Goal: Task Accomplishment & Management: Manage account settings

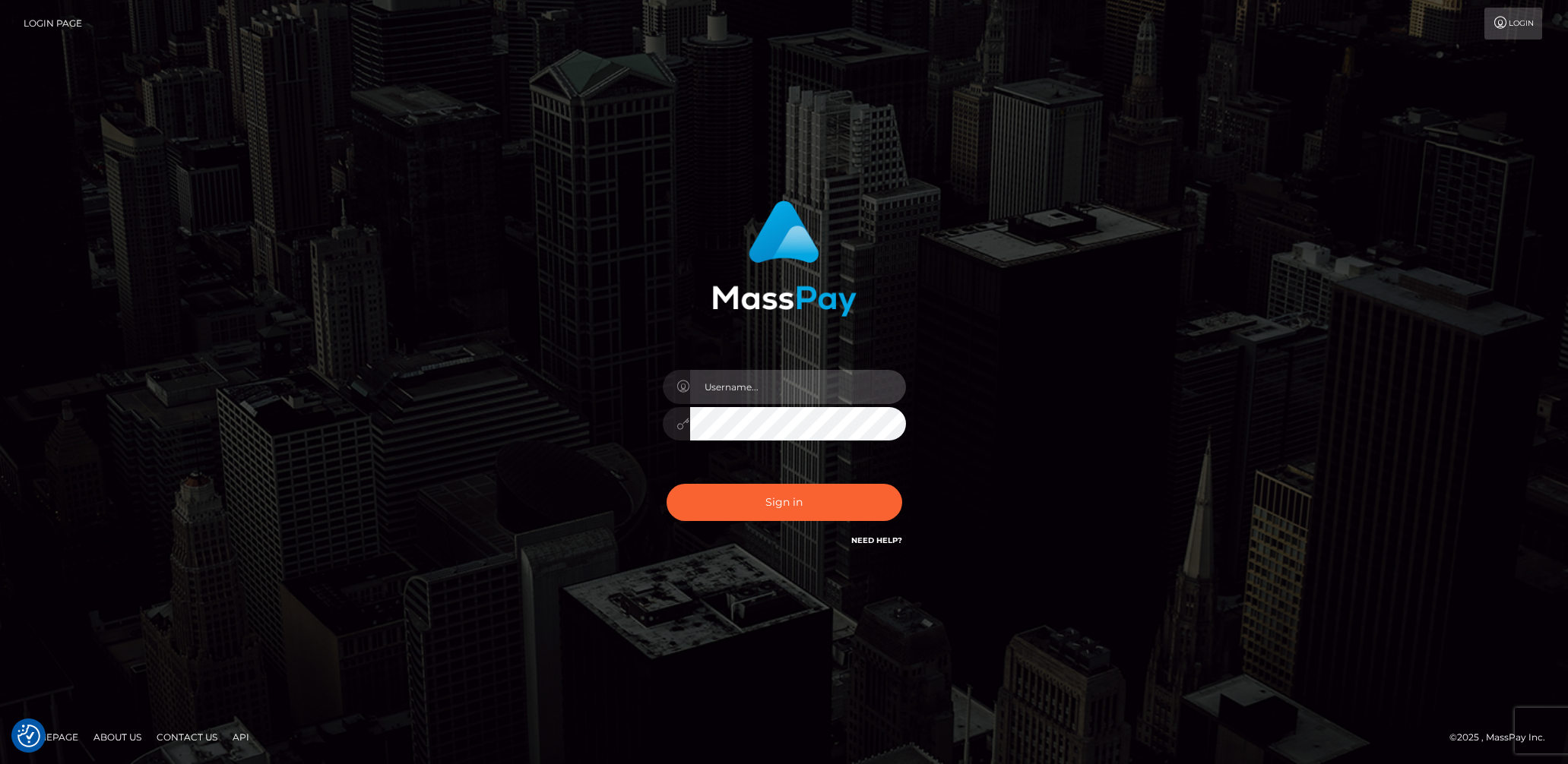
drag, startPoint x: 778, startPoint y: 401, endPoint x: 786, endPoint y: 394, distance: 10.6
click at [778, 399] on input "text" at bounding box center [798, 387] width 216 height 34
type input "[DEMOGRAPHIC_DATA].v"
click at [734, 502] on button "Sign in" at bounding box center [785, 503] width 236 height 37
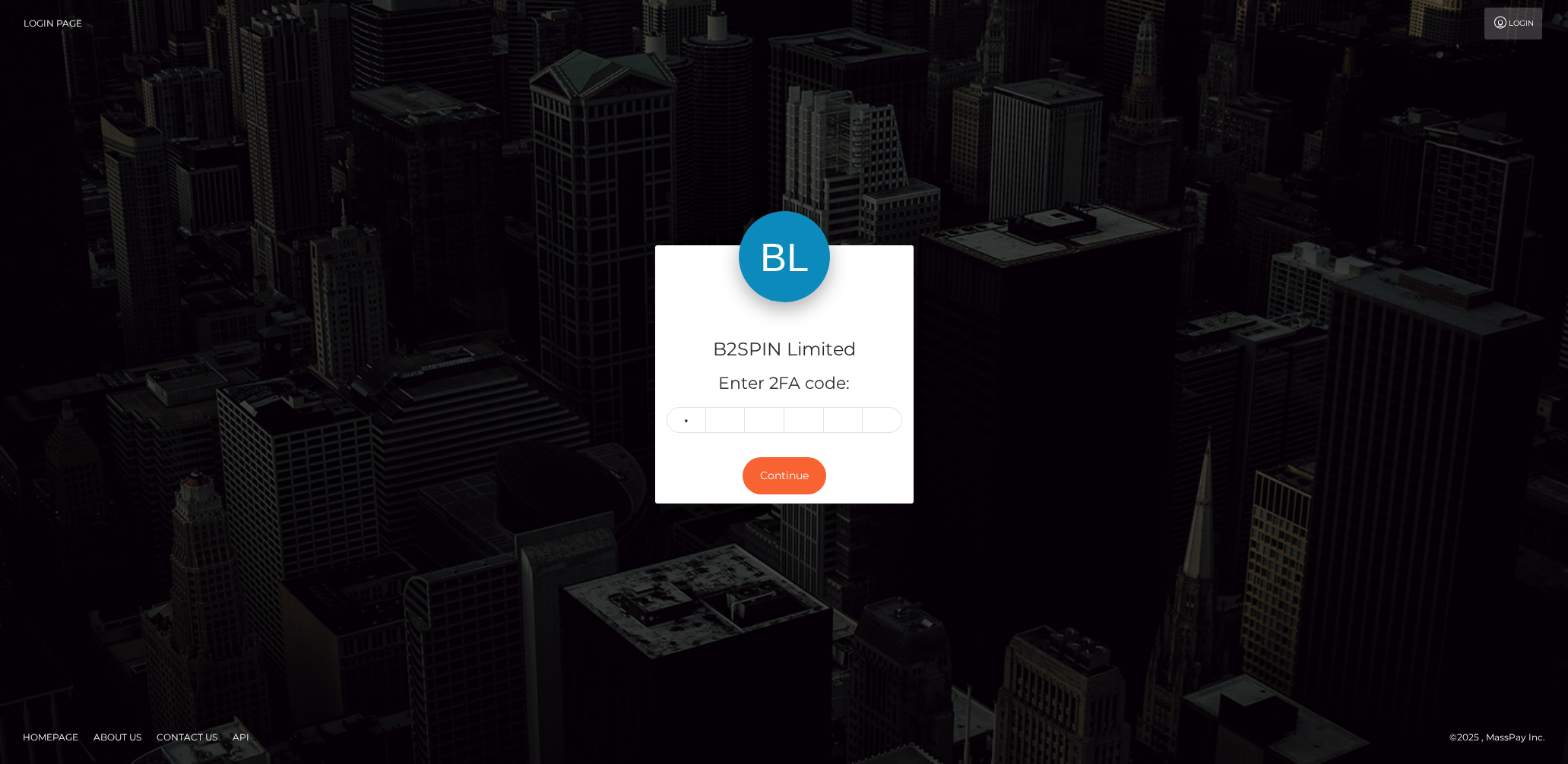
type input "7"
type input "2"
type input "3"
type input "4"
type input "1"
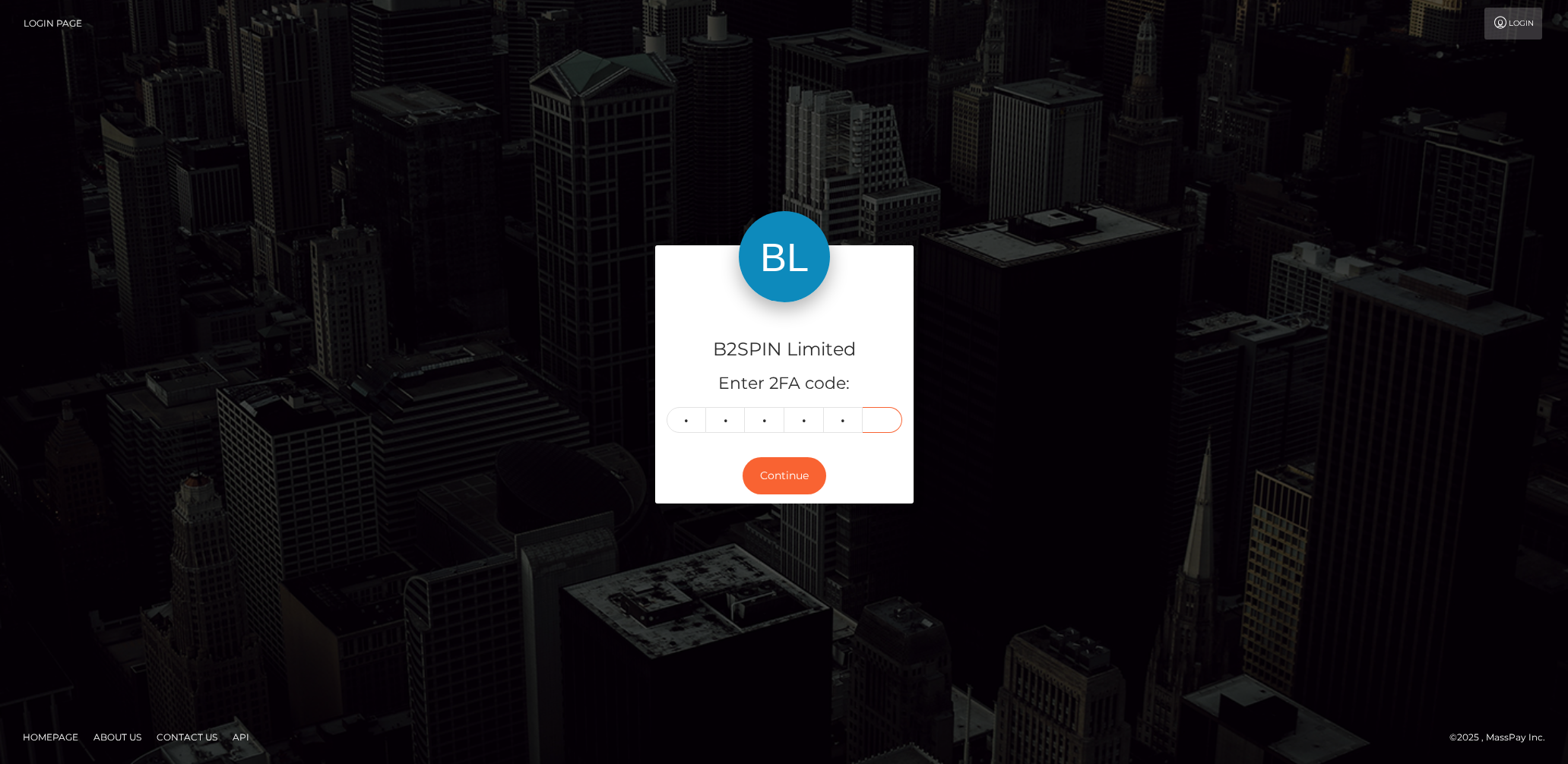
type input "3"
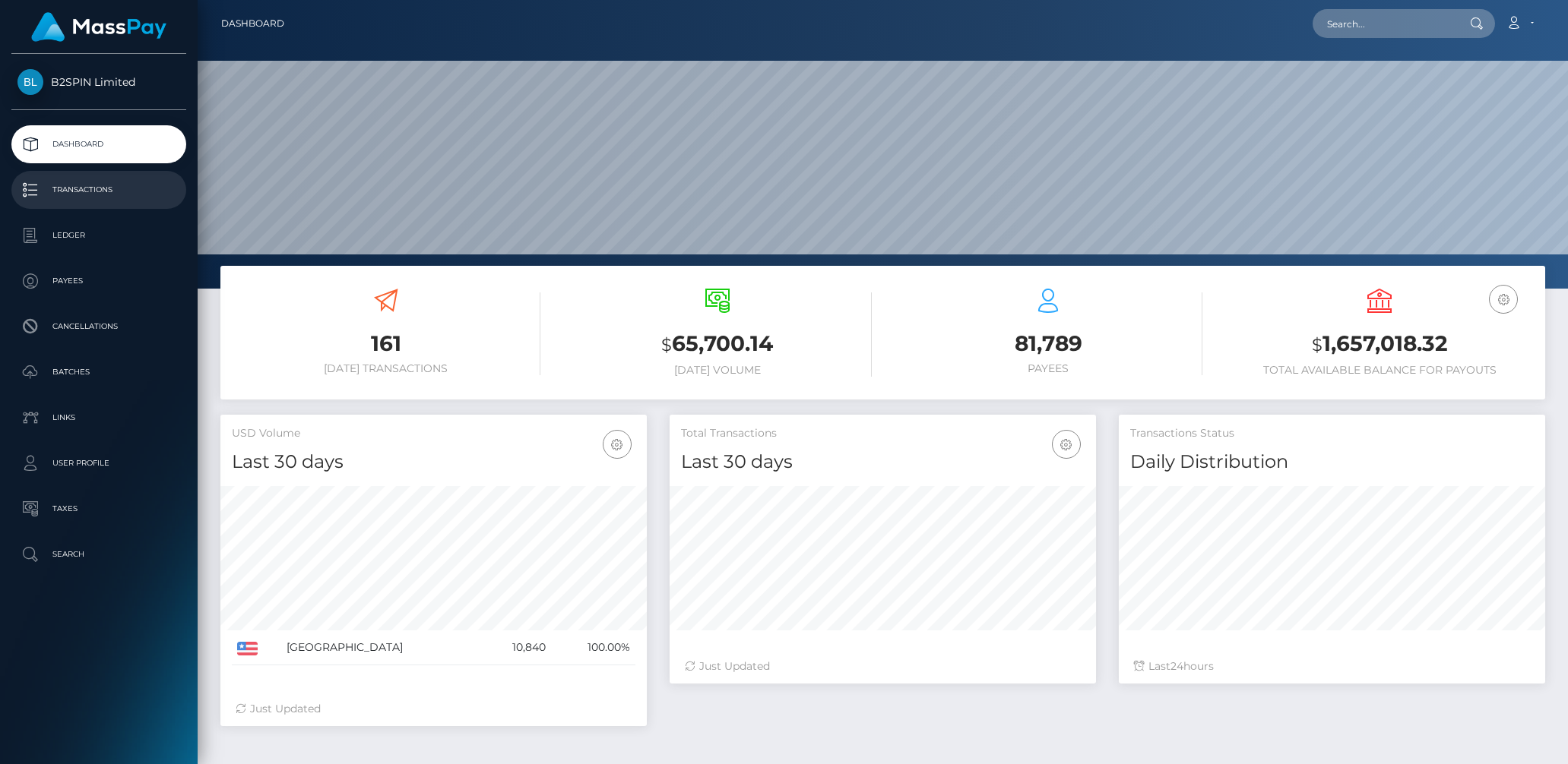
scroll to position [269, 427]
click at [97, 194] on p "Transactions" at bounding box center [98, 189] width 163 height 23
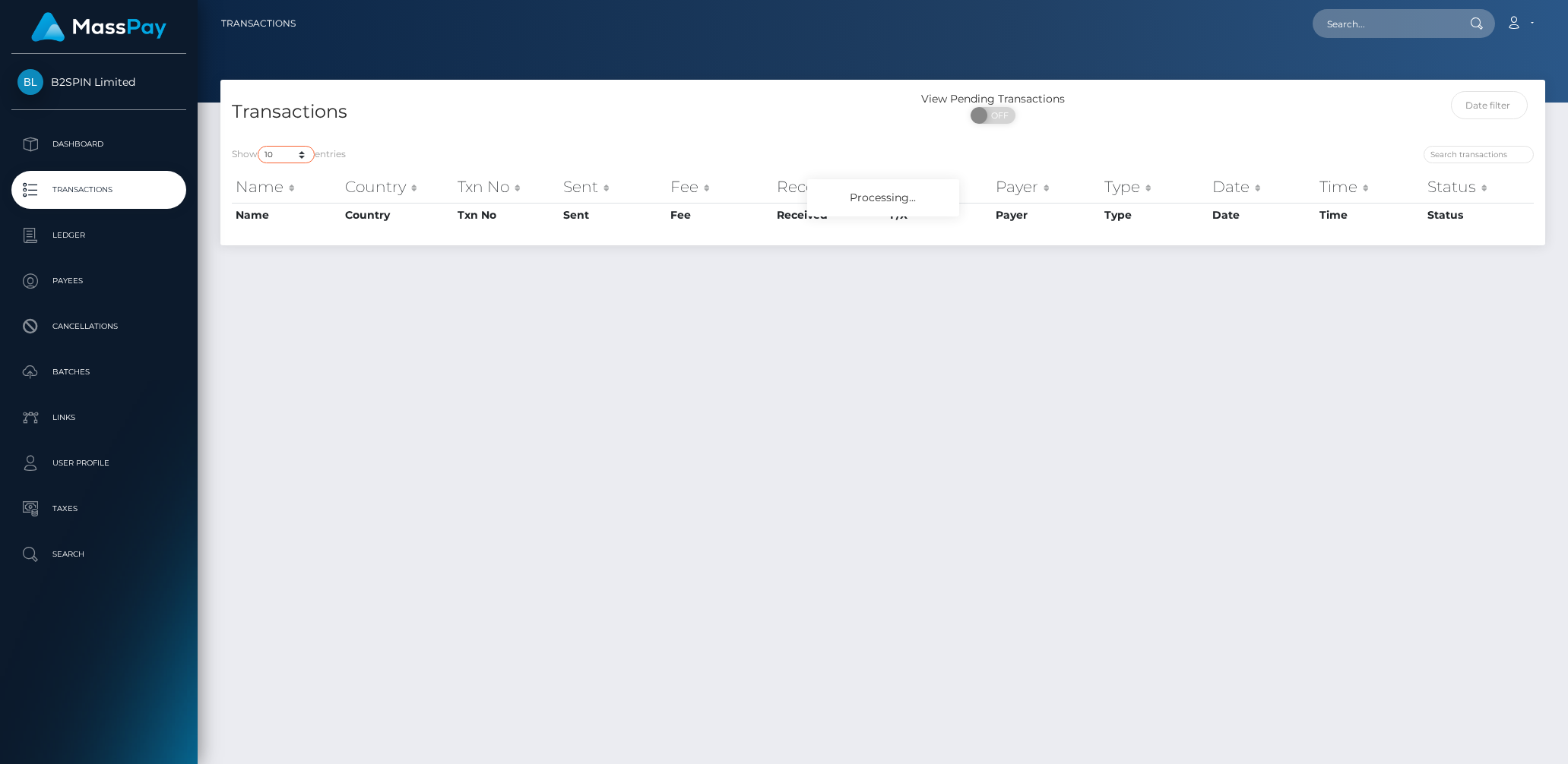
click at [278, 160] on select "10 25 50 100 250 500 1,000 3,500" at bounding box center [286, 154] width 57 height 17
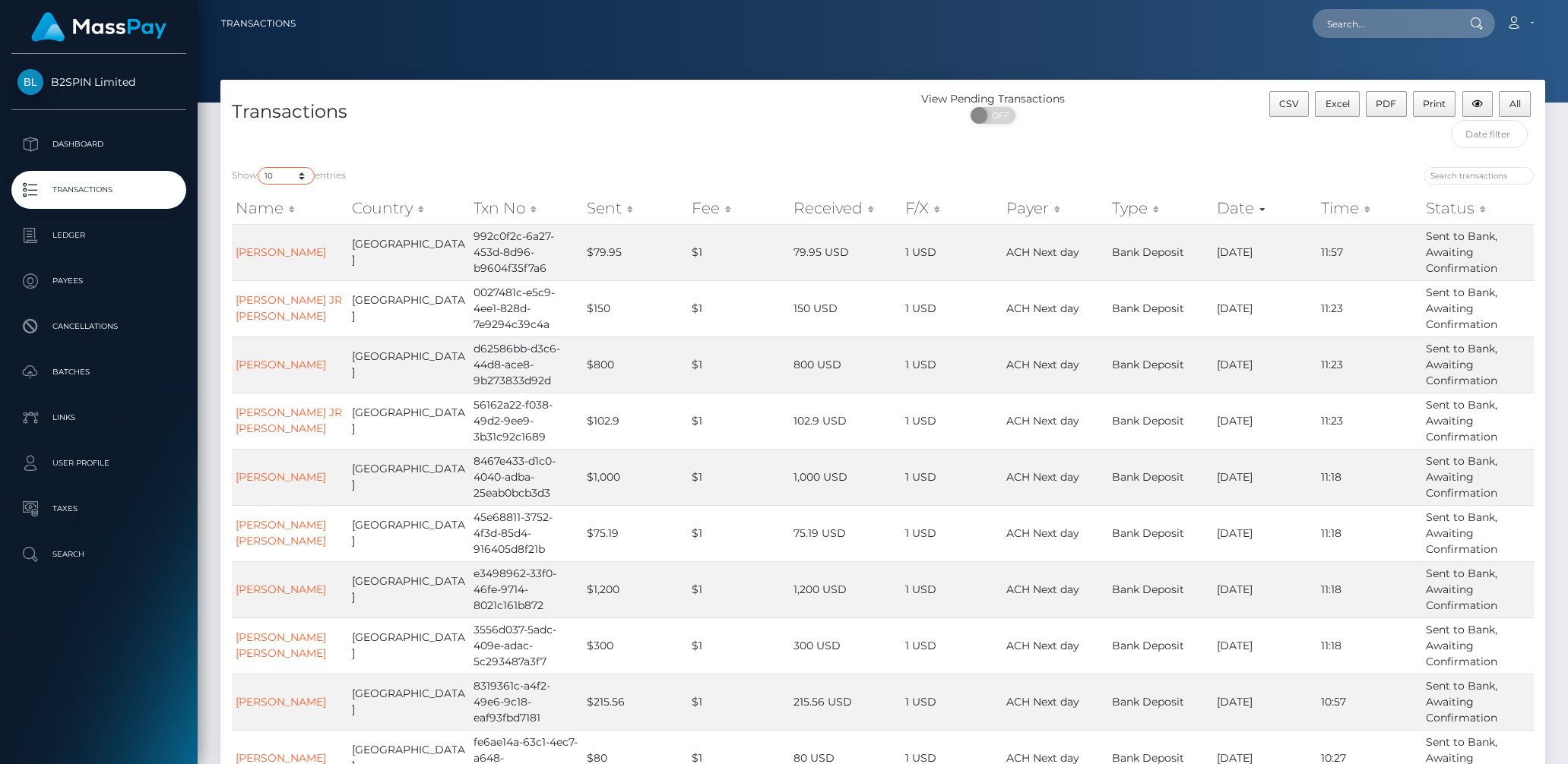
select select "3500"
click at [259, 167] on select "10 25 50 100 250 500 1,000 3,500" at bounding box center [286, 175] width 57 height 17
click at [719, 118] on h4 "Transactions" at bounding box center [552, 112] width 640 height 27
drag, startPoint x: 992, startPoint y: 109, endPoint x: 987, endPoint y: 116, distance: 8.6
click at [992, 109] on span "OFF" at bounding box center [998, 115] width 38 height 16
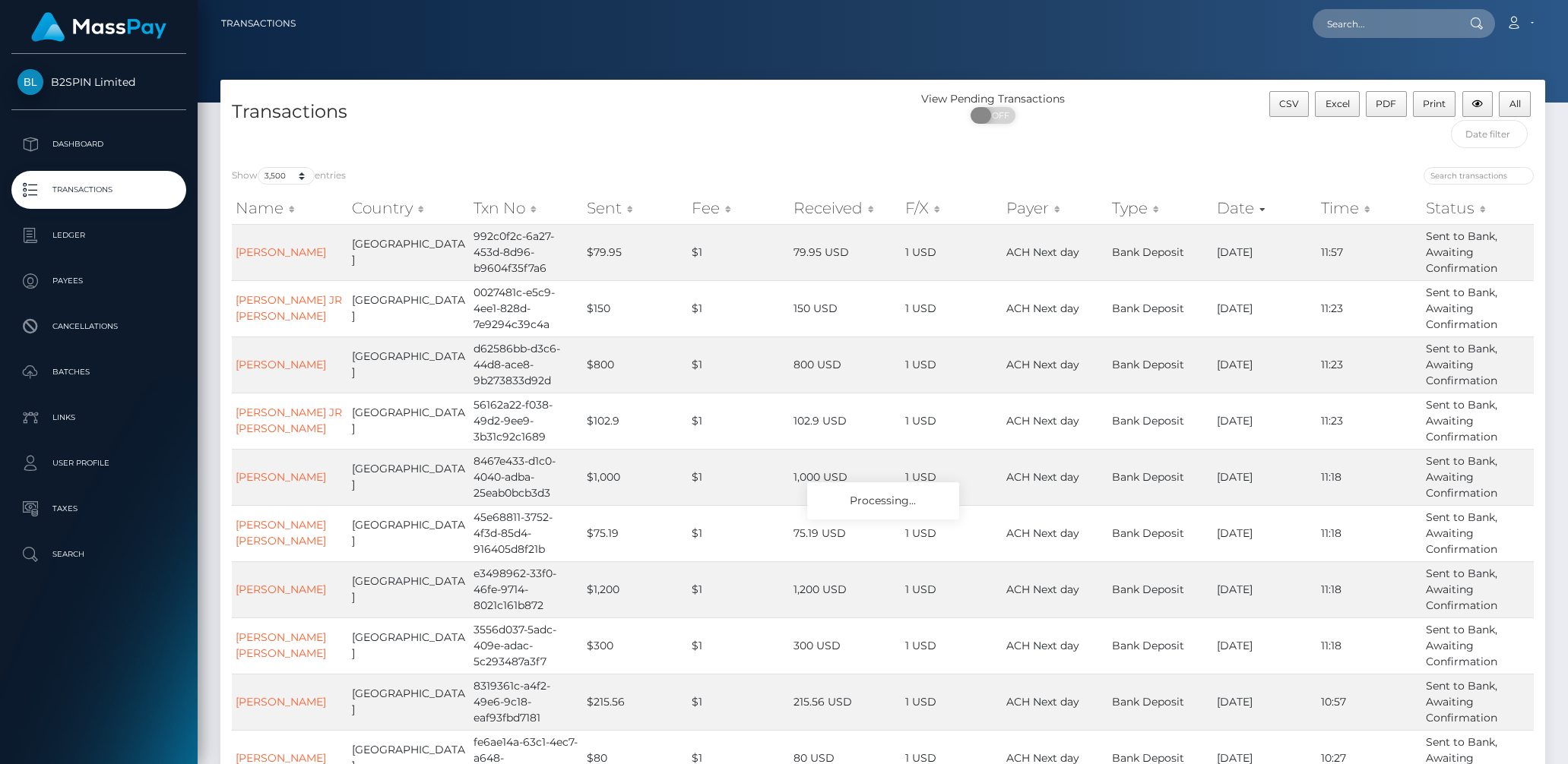
checkbox input "true"
click at [1481, 139] on input "text" at bounding box center [1489, 134] width 76 height 28
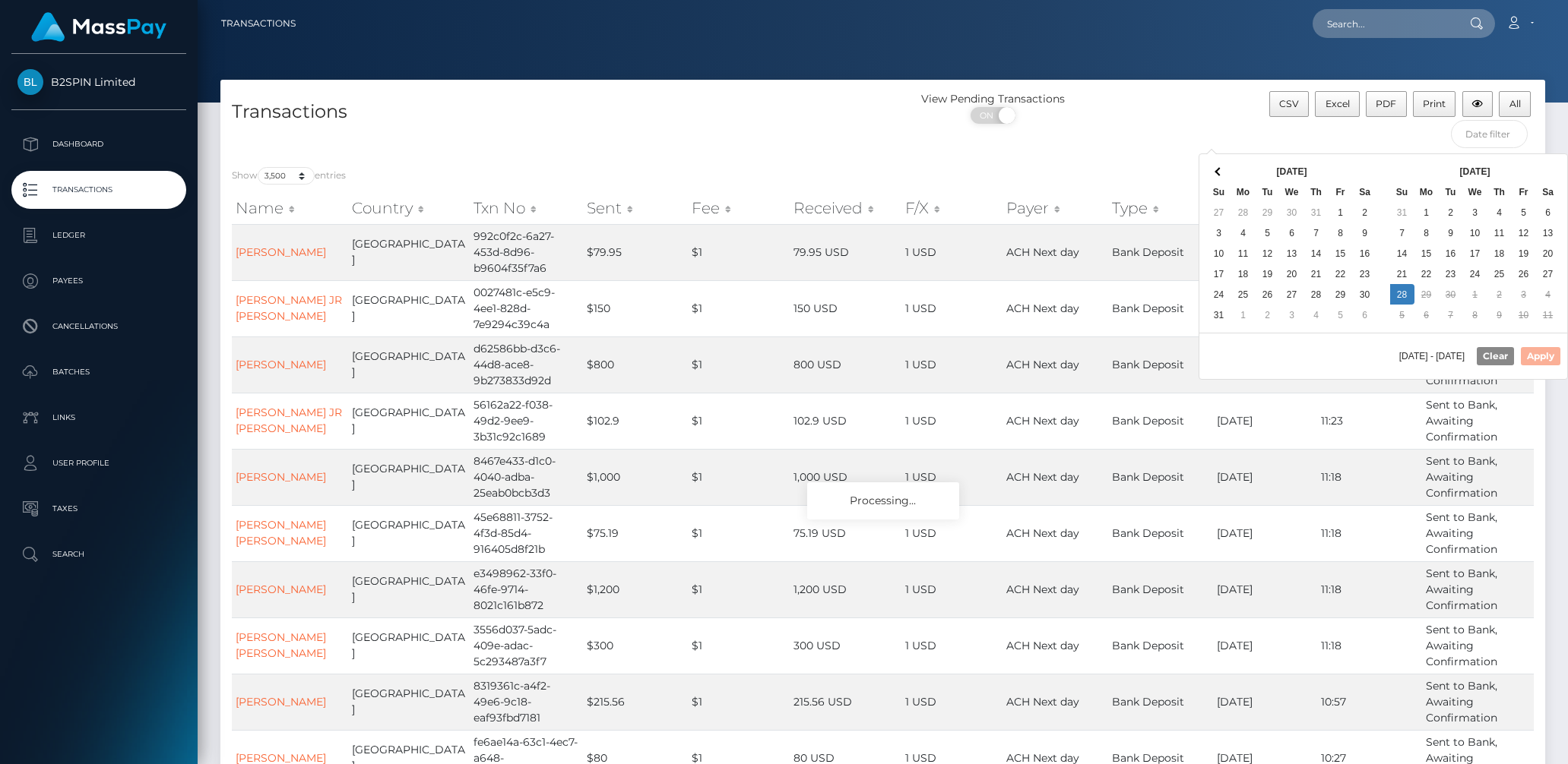
click at [1382, 161] on div "Aug 2025 Su Mo Tu We Th Fr Sa 27 28 29 30 31 1 2 3 4 5 6 7 8 9 10 11 12 13 14 1…" at bounding box center [1295, 243] width 178 height 166
click at [1543, 362] on button "Apply" at bounding box center [1541, 355] width 40 height 18
type input "09/21/2025 - 09/28/2025"
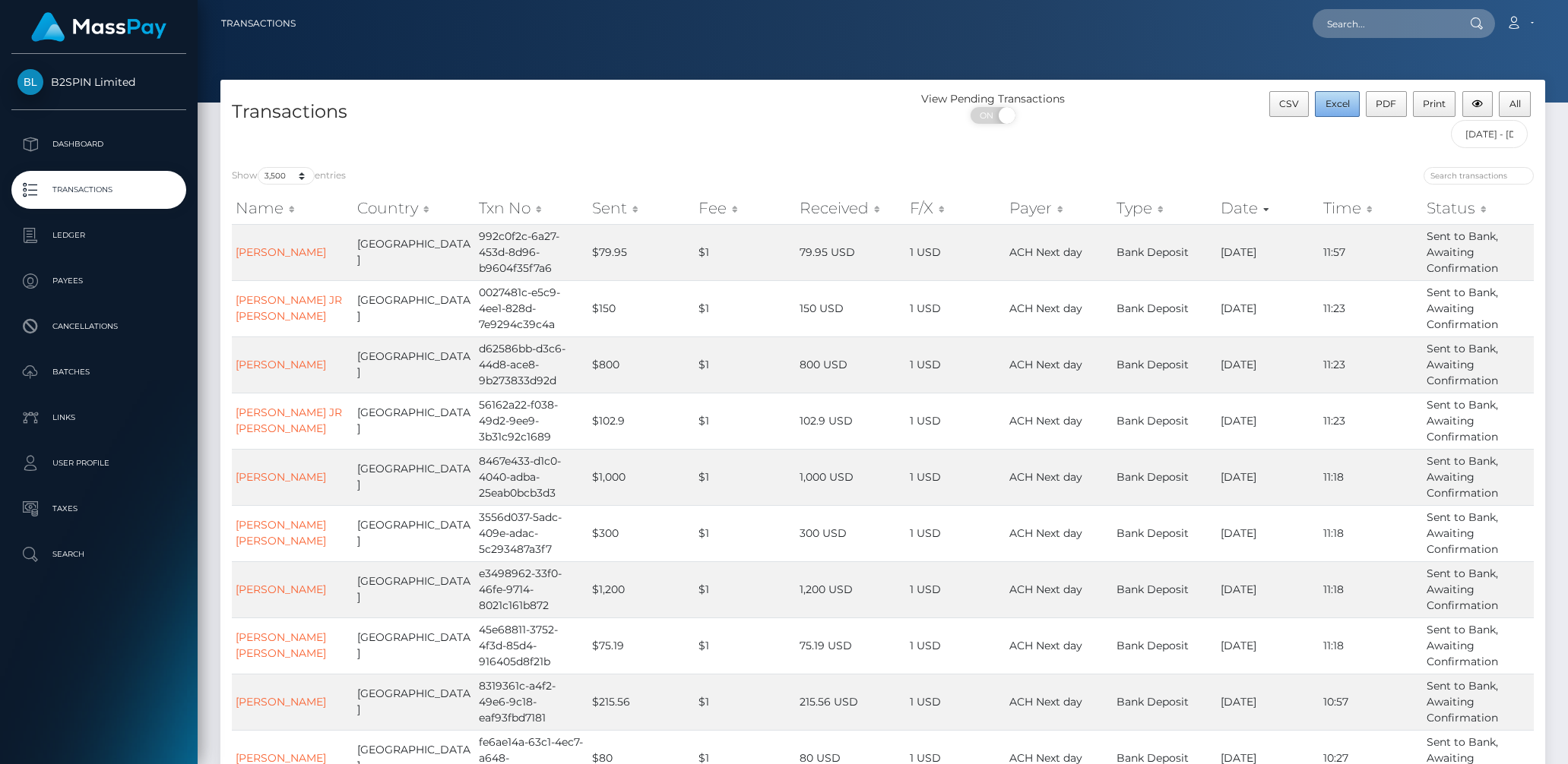
click at [1340, 98] on span "Excel" at bounding box center [1338, 104] width 24 height 12
